Goal: Task Accomplishment & Management: Manage account settings

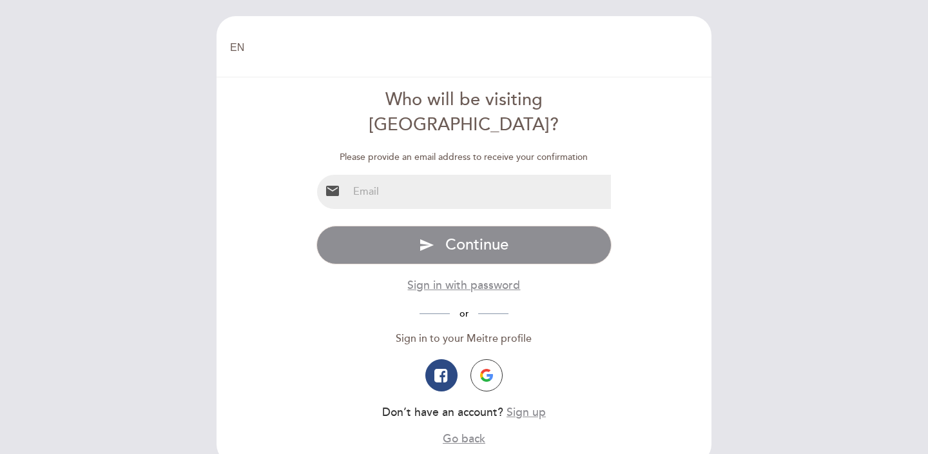
click at [402, 175] on input "email" at bounding box center [480, 192] width 264 height 34
type input "[EMAIL_ADDRESS][DOMAIN_NAME]"
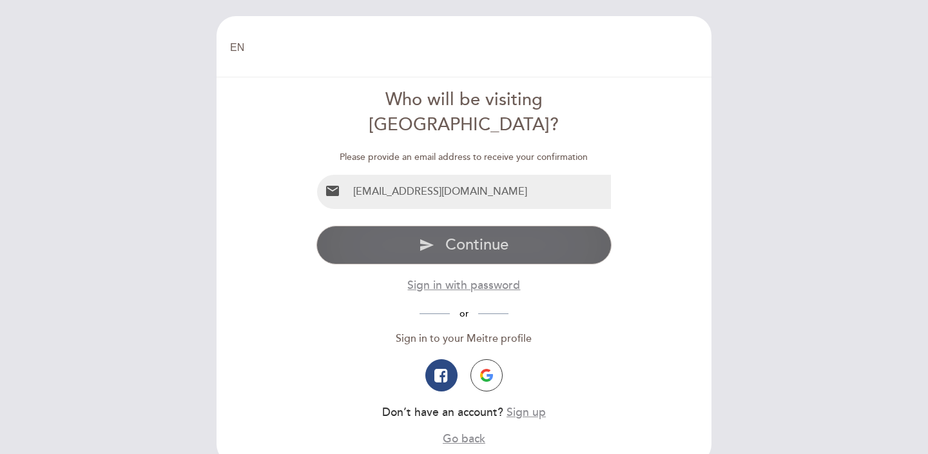
click at [470, 235] on span "Continue" at bounding box center [477, 244] width 63 height 19
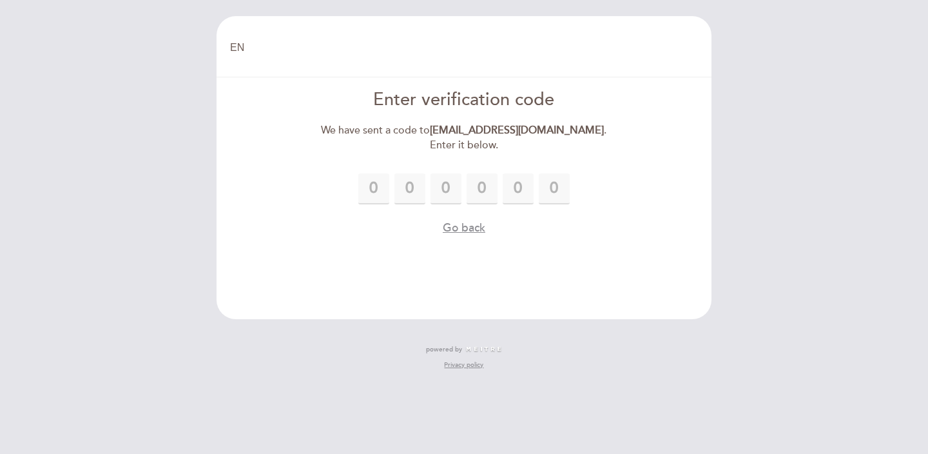
type input "7"
type input "2"
type input "7"
type input "5"
type input "7"
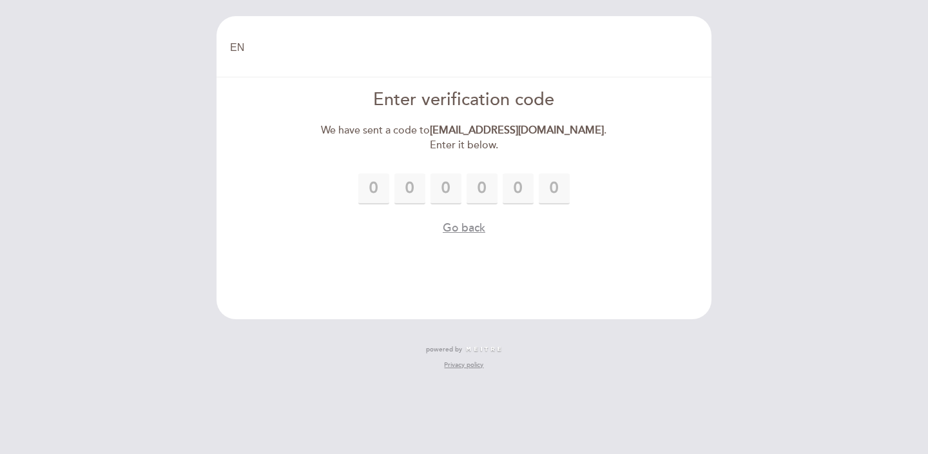
type input "7"
